Goal: Transaction & Acquisition: Purchase product/service

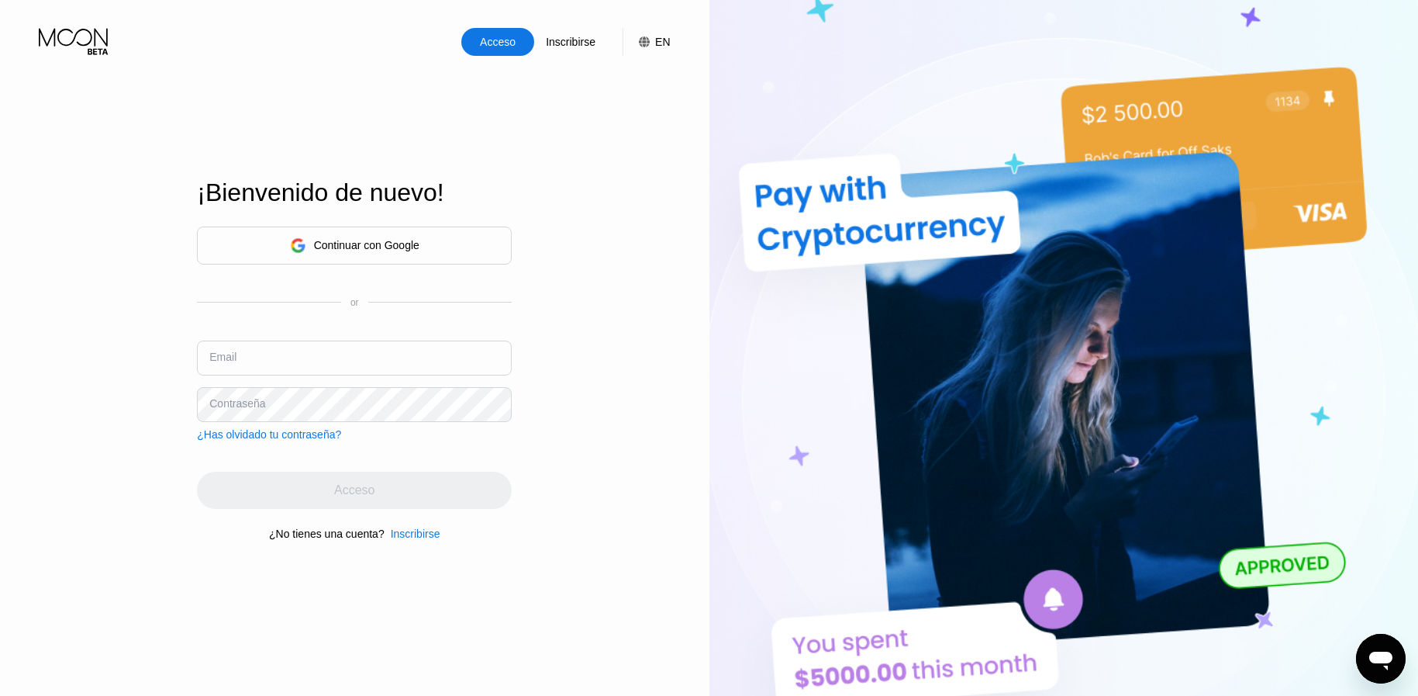
click at [337, 239] on div "Continuar con Google" at bounding box center [366, 245] width 105 height 12
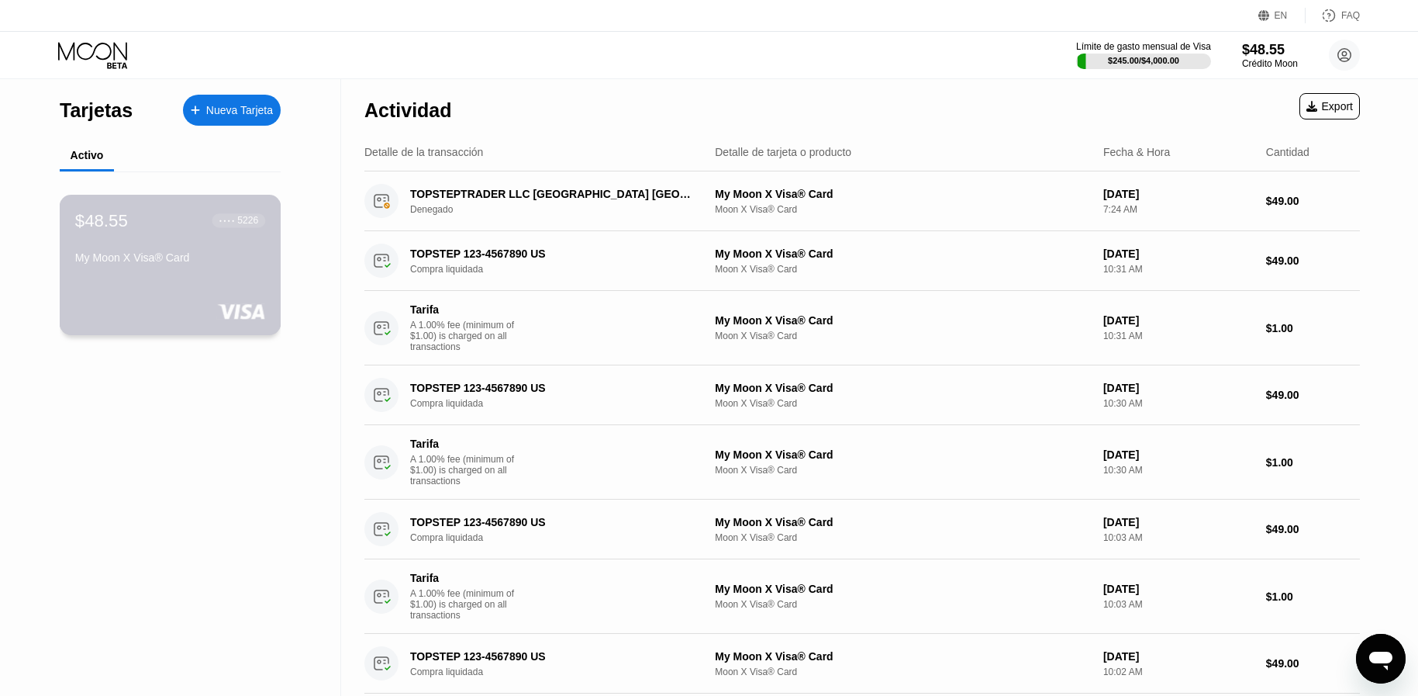
click at [137, 281] on div "$48.55 ● ● ● ● 5226 My Moon X Visa® Card" at bounding box center [171, 265] width 222 height 140
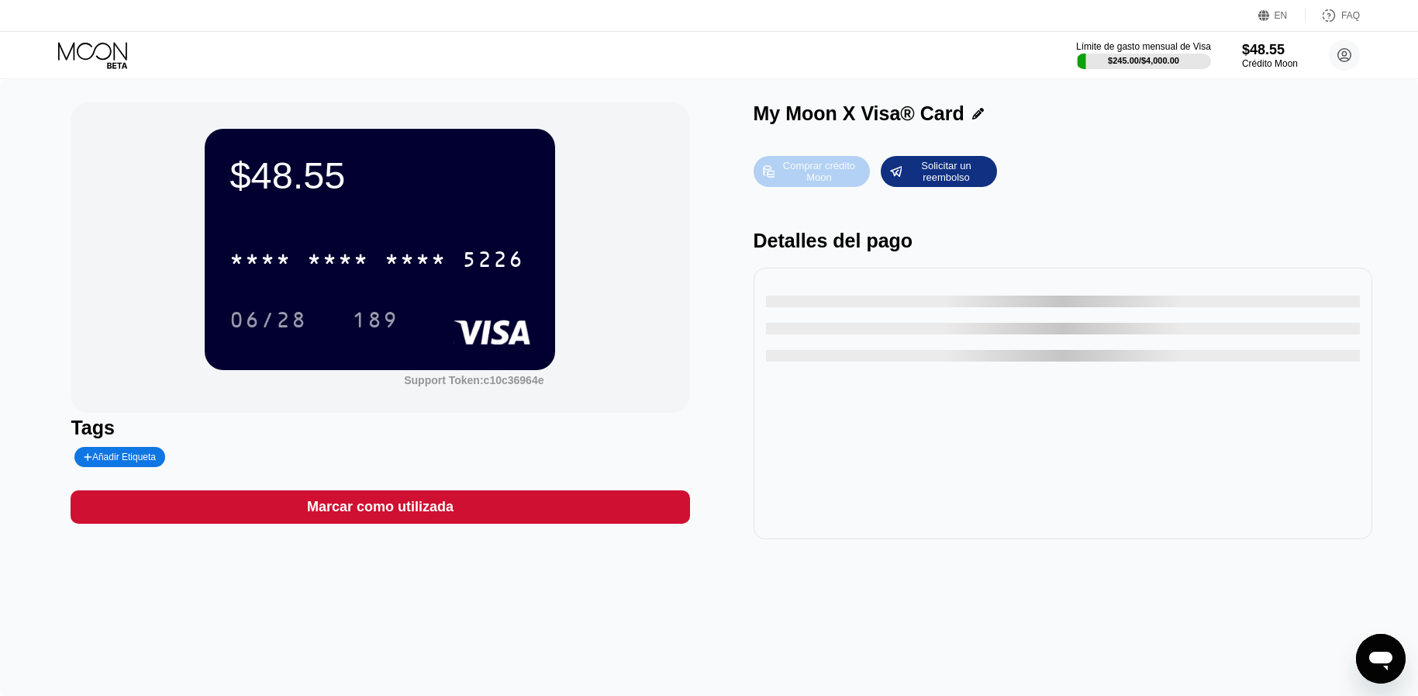
click at [805, 174] on div "Comprar crédito Moon" at bounding box center [818, 171] width 85 height 25
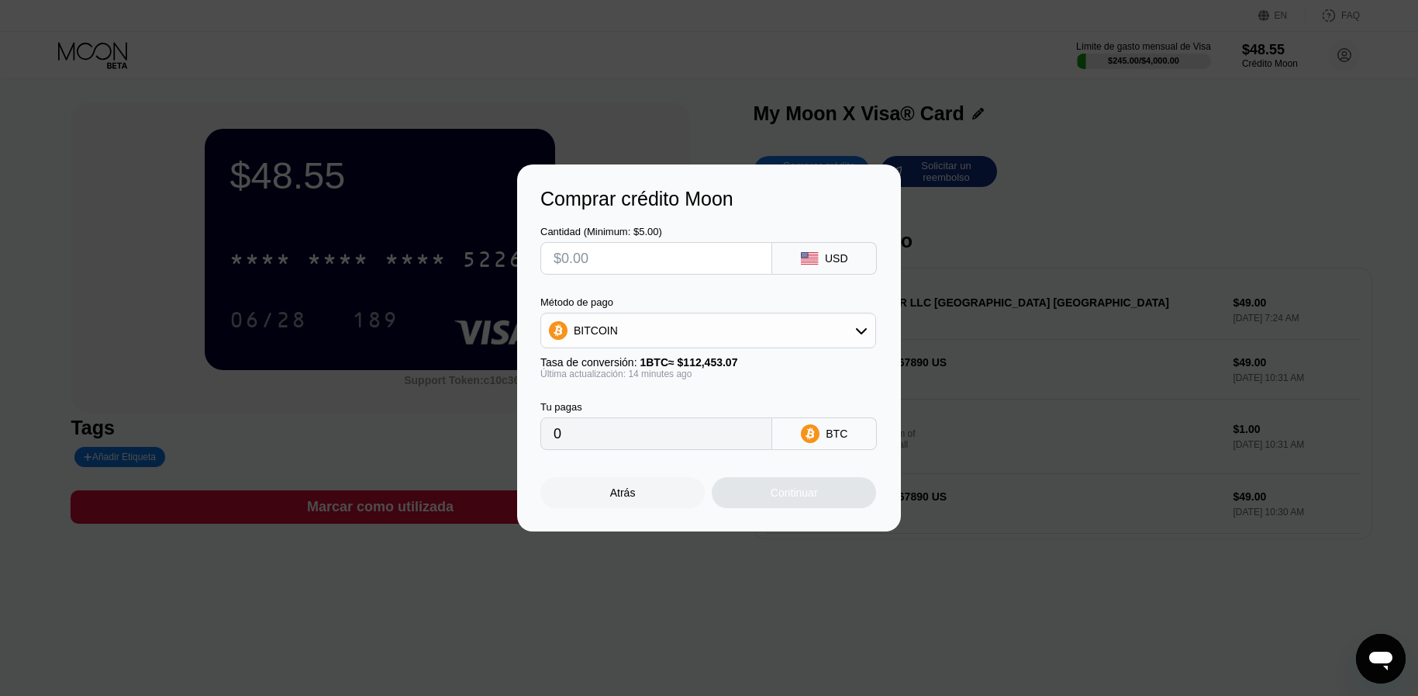
click at [610, 257] on input "text" at bounding box center [657, 258] width 206 height 31
type input "$6"
type input "0.00005338"
type input "$600"
type input "0.00533734"
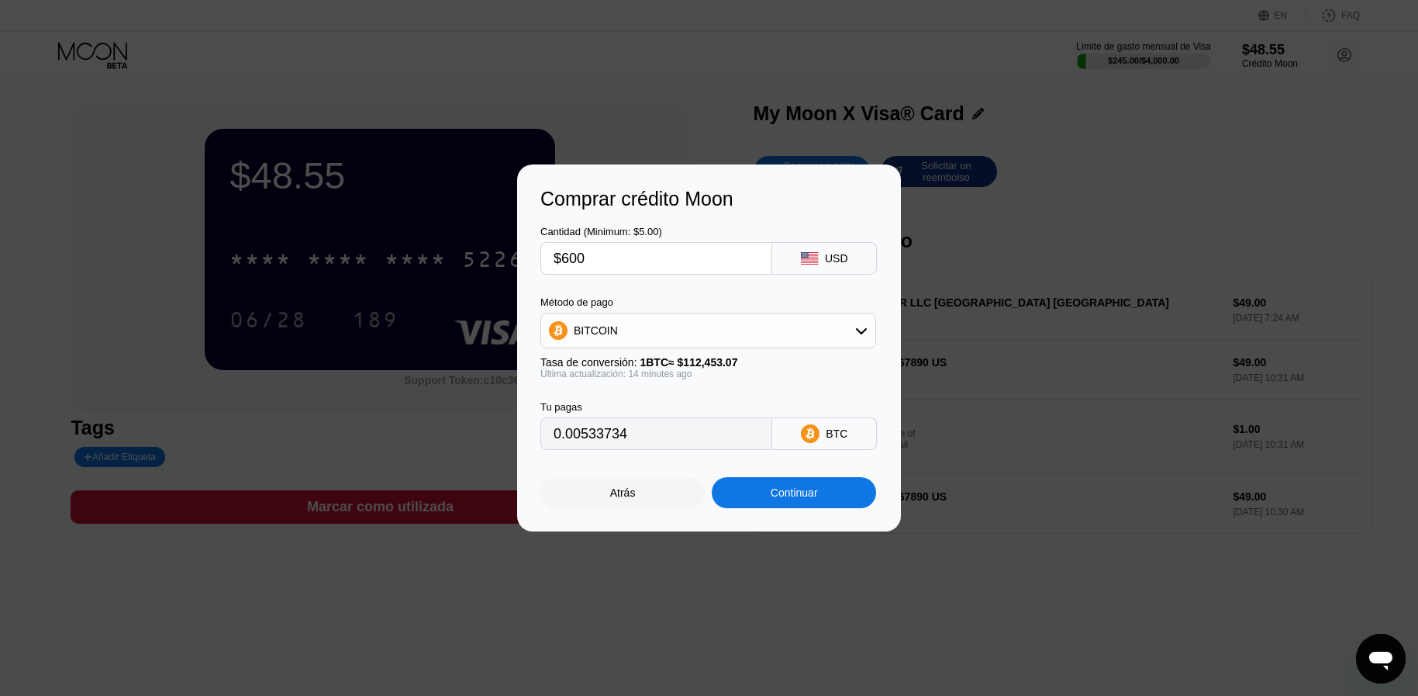
type input "$600"
click at [603, 334] on div "BITCOIN" at bounding box center [596, 330] width 44 height 12
click at [601, 405] on span "USDT on TRON" at bounding box center [617, 407] width 78 height 12
type input "606.06"
click at [767, 514] on div "Comprar crédito Moon Cantidad (Minimum: $5.00) $600 USD Método de pago USDT on …" at bounding box center [709, 347] width 384 height 367
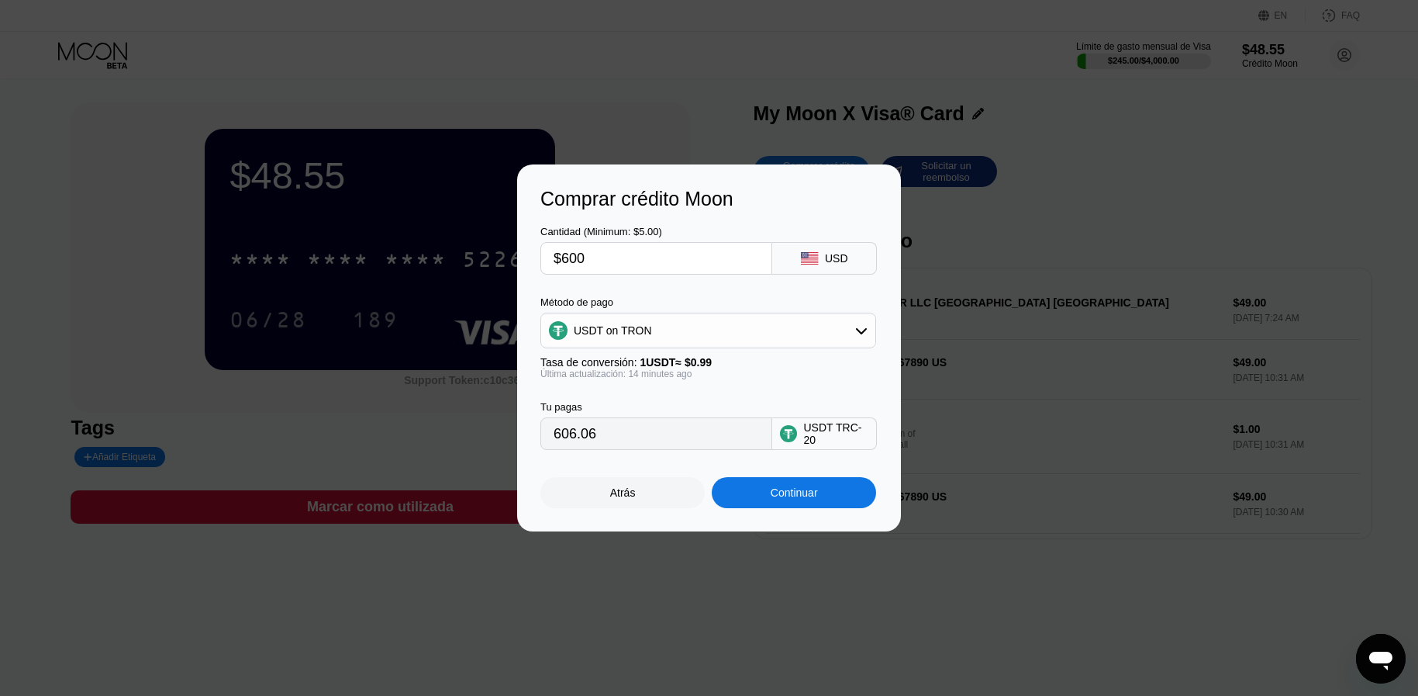
click at [754, 490] on div "Continuar" at bounding box center [794, 492] width 164 height 31
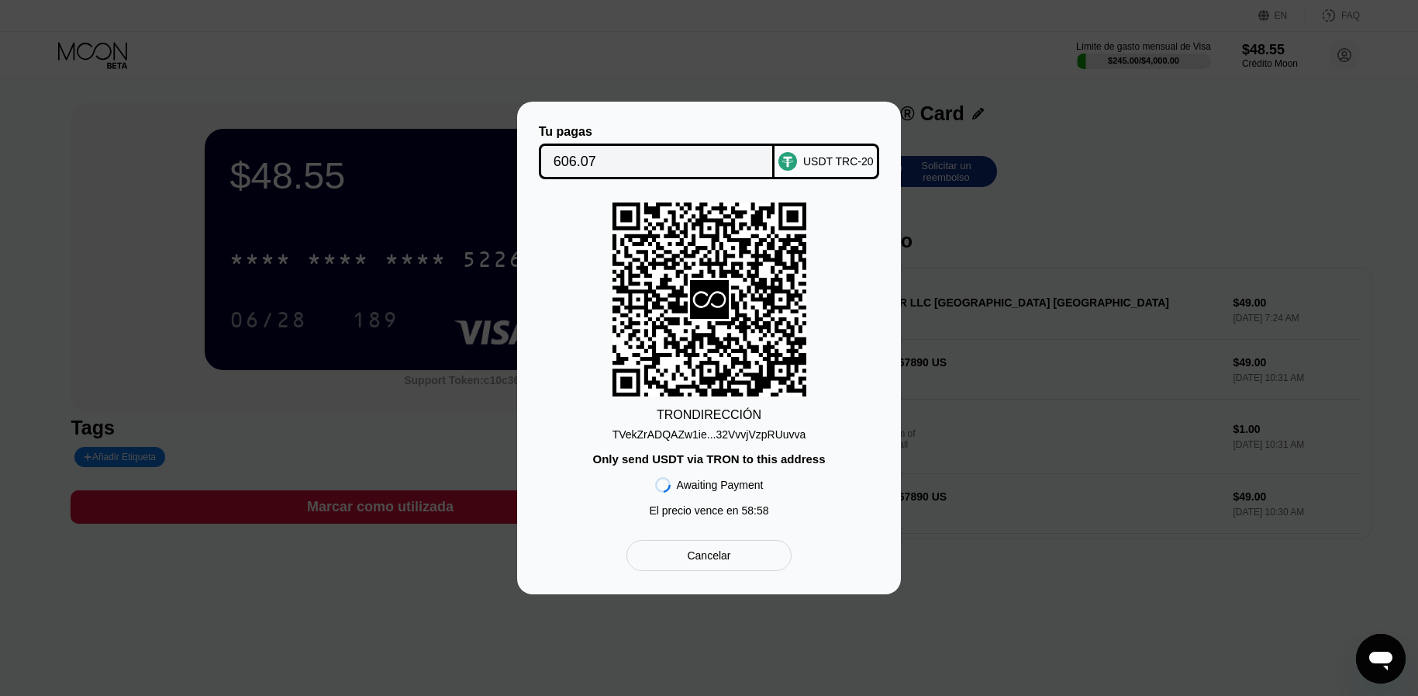
click at [708, 436] on div "TVekZrADQAZw1ie...32VvvjVzpRUuvva" at bounding box center [710, 434] width 194 height 12
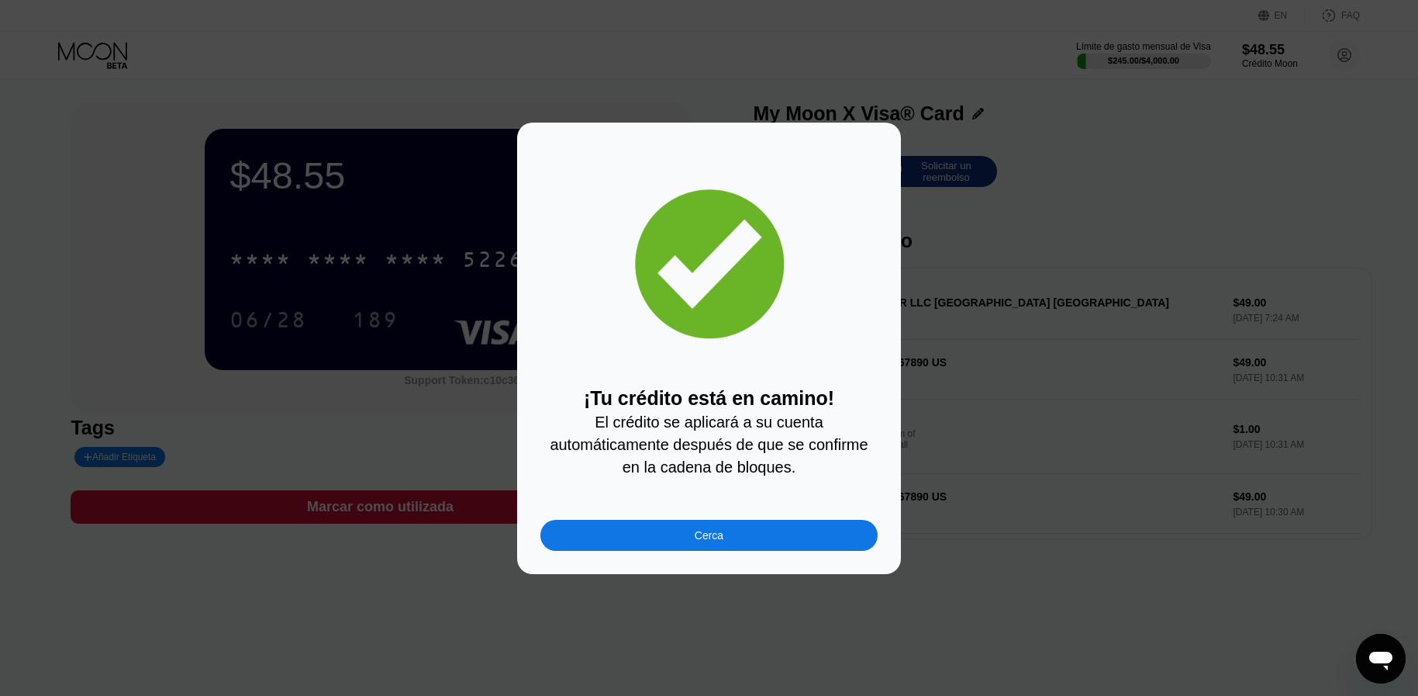
click at [627, 544] on div "Cerca" at bounding box center [709, 535] width 337 height 31
